Goal: Task Accomplishment & Management: Use online tool/utility

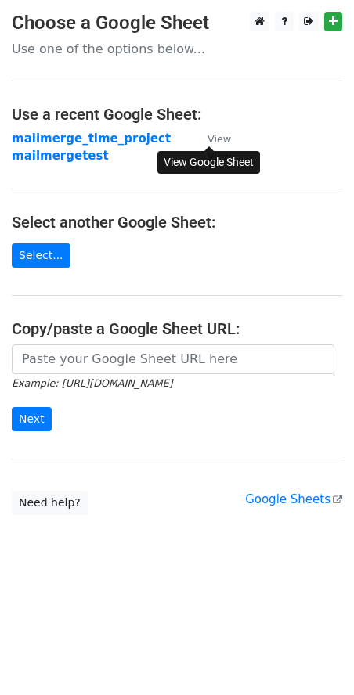
click at [214, 138] on small "View" at bounding box center [218, 139] width 23 height 12
click at [38, 138] on strong "mailmerge_time_project" at bounding box center [91, 138] width 159 height 14
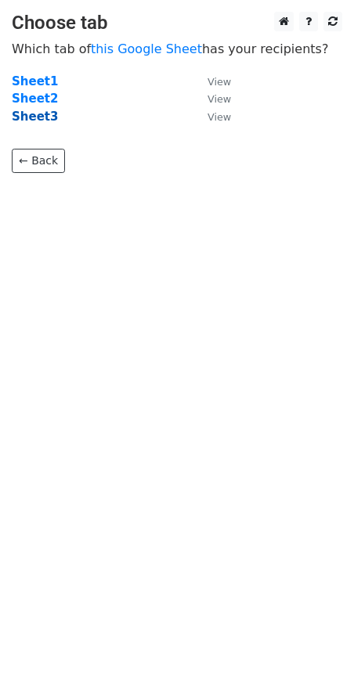
click at [26, 116] on strong "Sheet3" at bounding box center [35, 117] width 46 height 14
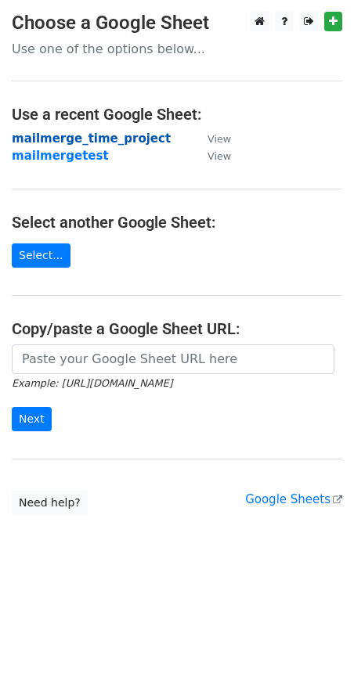
click at [59, 137] on strong "mailmerge_time_project" at bounding box center [91, 138] width 159 height 14
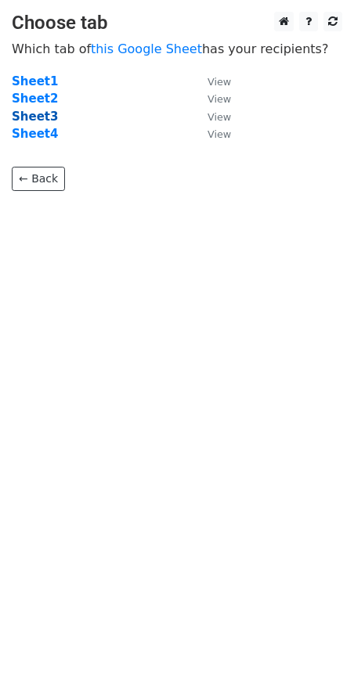
click at [42, 114] on strong "Sheet3" at bounding box center [35, 117] width 46 height 14
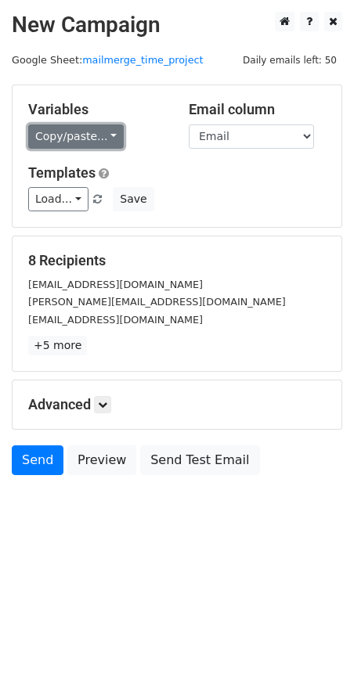
click at [89, 131] on link "Copy/paste..." at bounding box center [75, 136] width 95 height 24
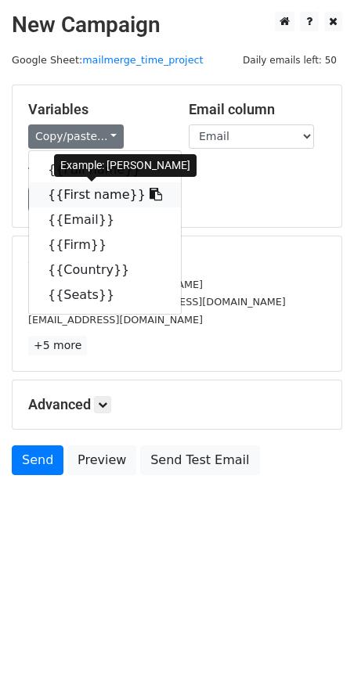
click at [95, 193] on link "{{First name}}" at bounding box center [105, 194] width 152 height 25
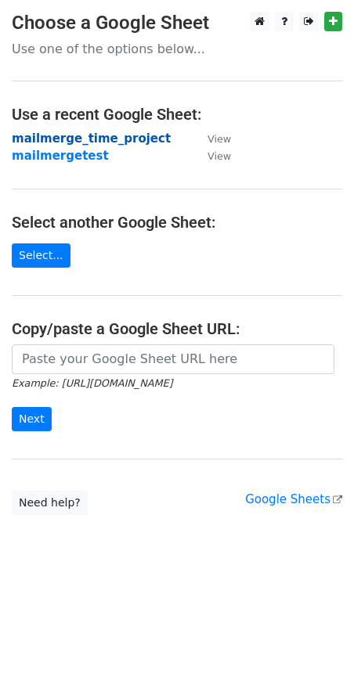
click at [103, 138] on strong "mailmerge_time_project" at bounding box center [91, 138] width 159 height 14
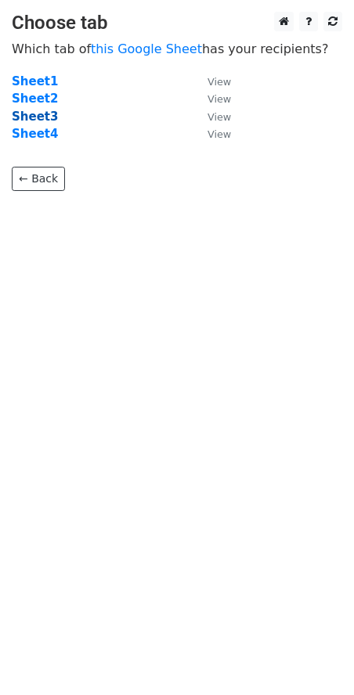
click at [41, 117] on strong "Sheet3" at bounding box center [35, 117] width 46 height 14
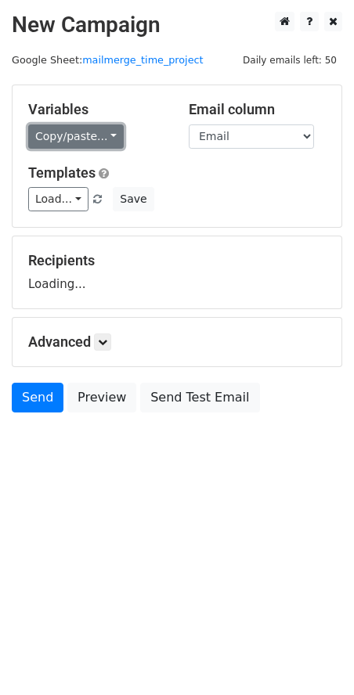
click at [52, 138] on link "Copy/paste..." at bounding box center [75, 136] width 95 height 24
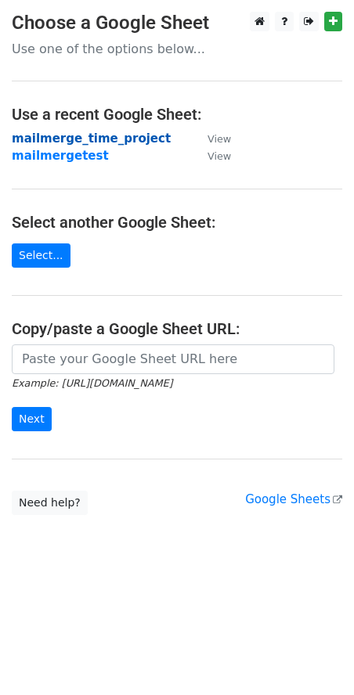
click at [67, 141] on strong "mailmerge_time_project" at bounding box center [91, 138] width 159 height 14
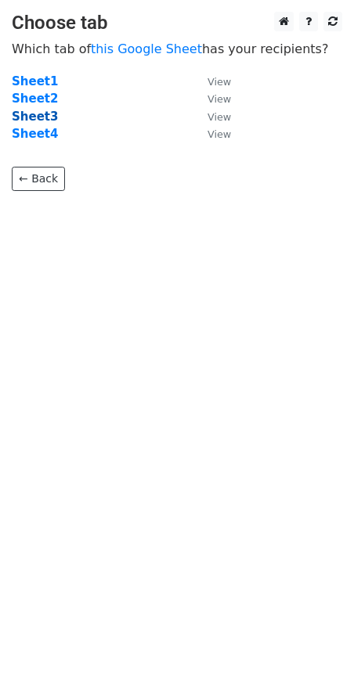
click at [43, 121] on strong "Sheet3" at bounding box center [35, 117] width 46 height 14
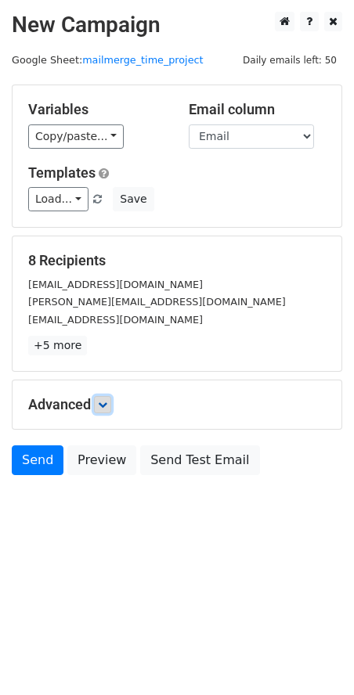
click at [104, 408] on icon at bounding box center [102, 404] width 9 height 9
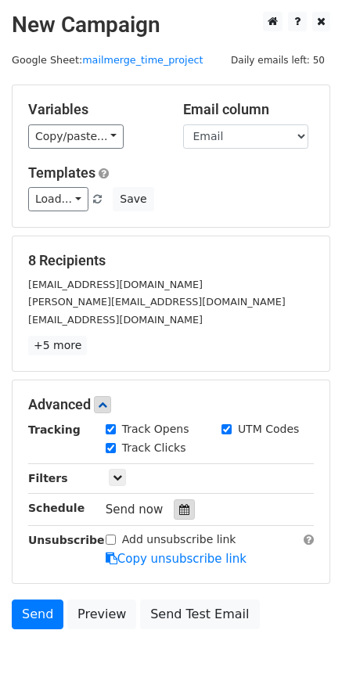
click at [179, 509] on icon at bounding box center [184, 509] width 10 height 11
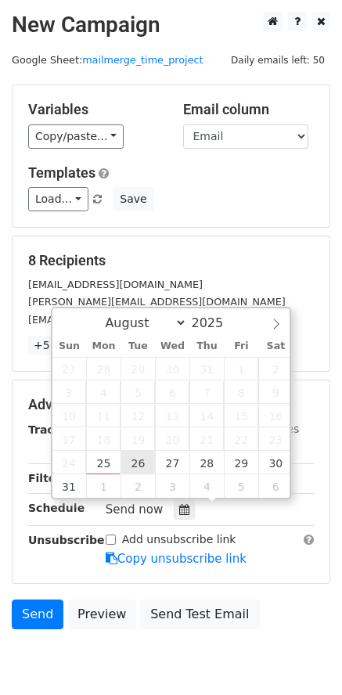
type input "[DATE] 12:00"
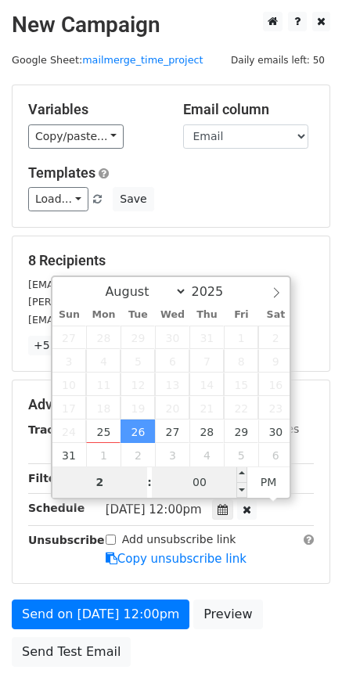
type input "2"
type input "[DATE] 14:00"
type input "02"
click at [178, 480] on input "00" at bounding box center [199, 481] width 95 height 31
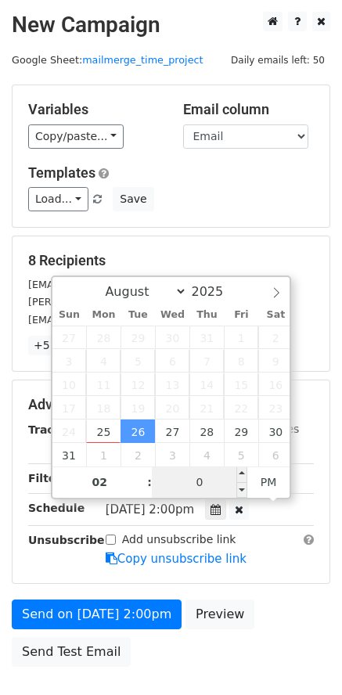
type input "06"
type input "[DATE] 02:06"
click at [260, 480] on span "AM" at bounding box center [268, 481] width 43 height 31
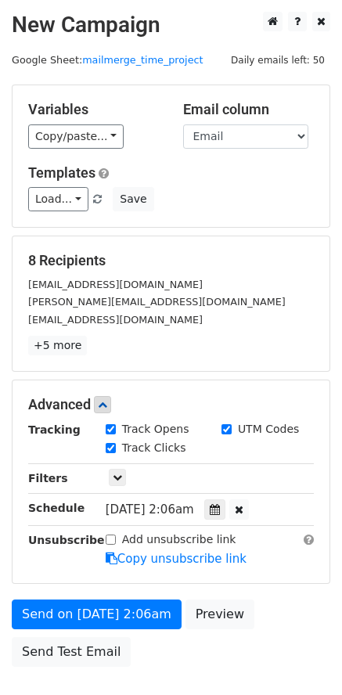
click at [336, 484] on main "New Campaign Daily emails left: 50 Google Sheet: mailmerge_time_project Variabl…" at bounding box center [171, 343] width 342 height 663
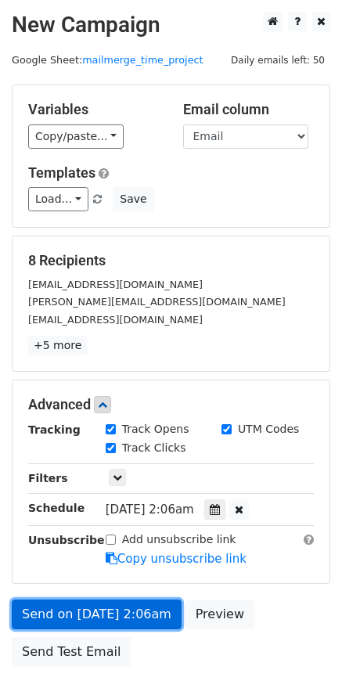
click at [122, 612] on link "Send on Aug 26 at 2:06am" at bounding box center [97, 614] width 170 height 30
